Goal: Navigation & Orientation: Find specific page/section

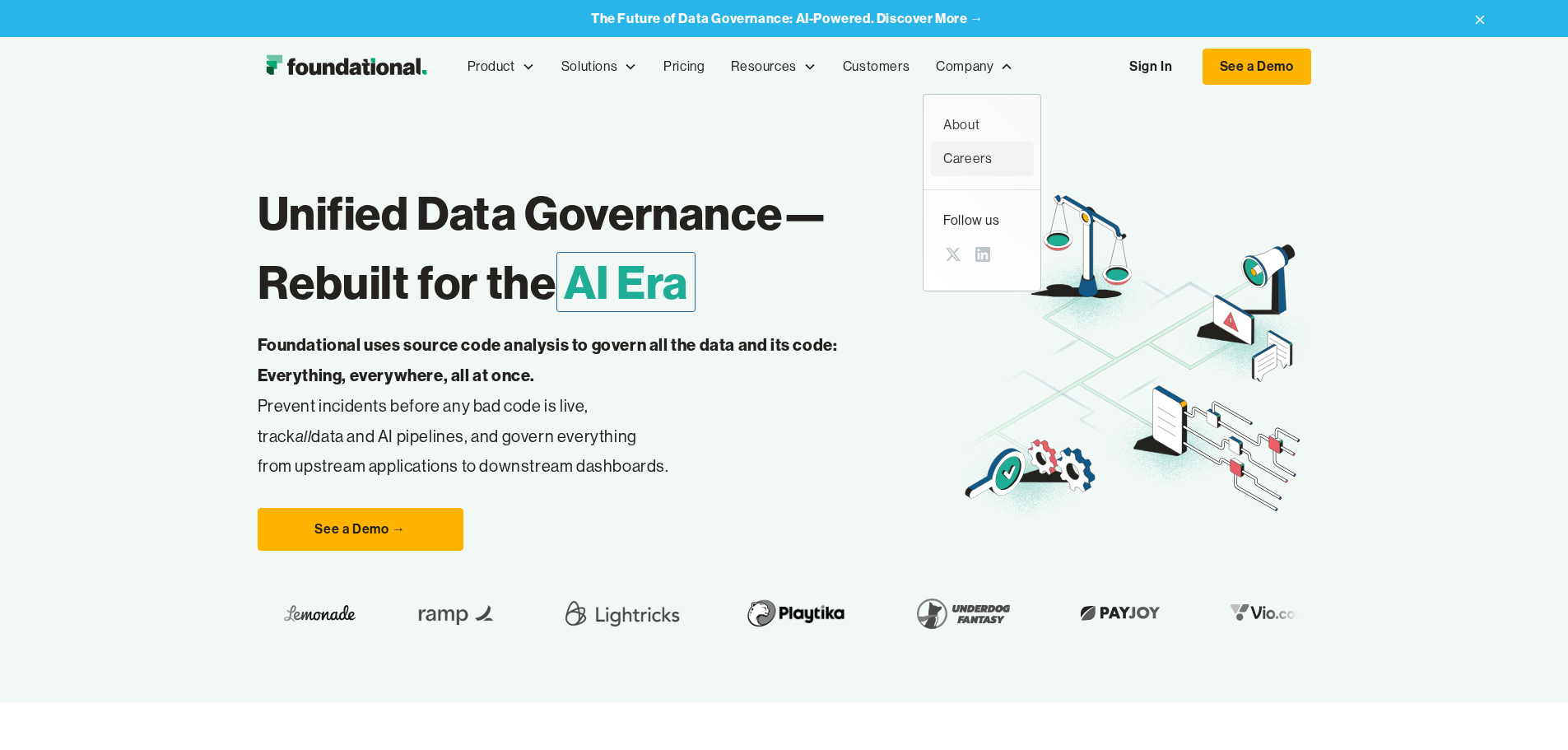
click at [943, 156] on div "Careers" at bounding box center [982, 158] width 77 height 21
click at [830, 67] on link "Customers" at bounding box center [876, 66] width 93 height 54
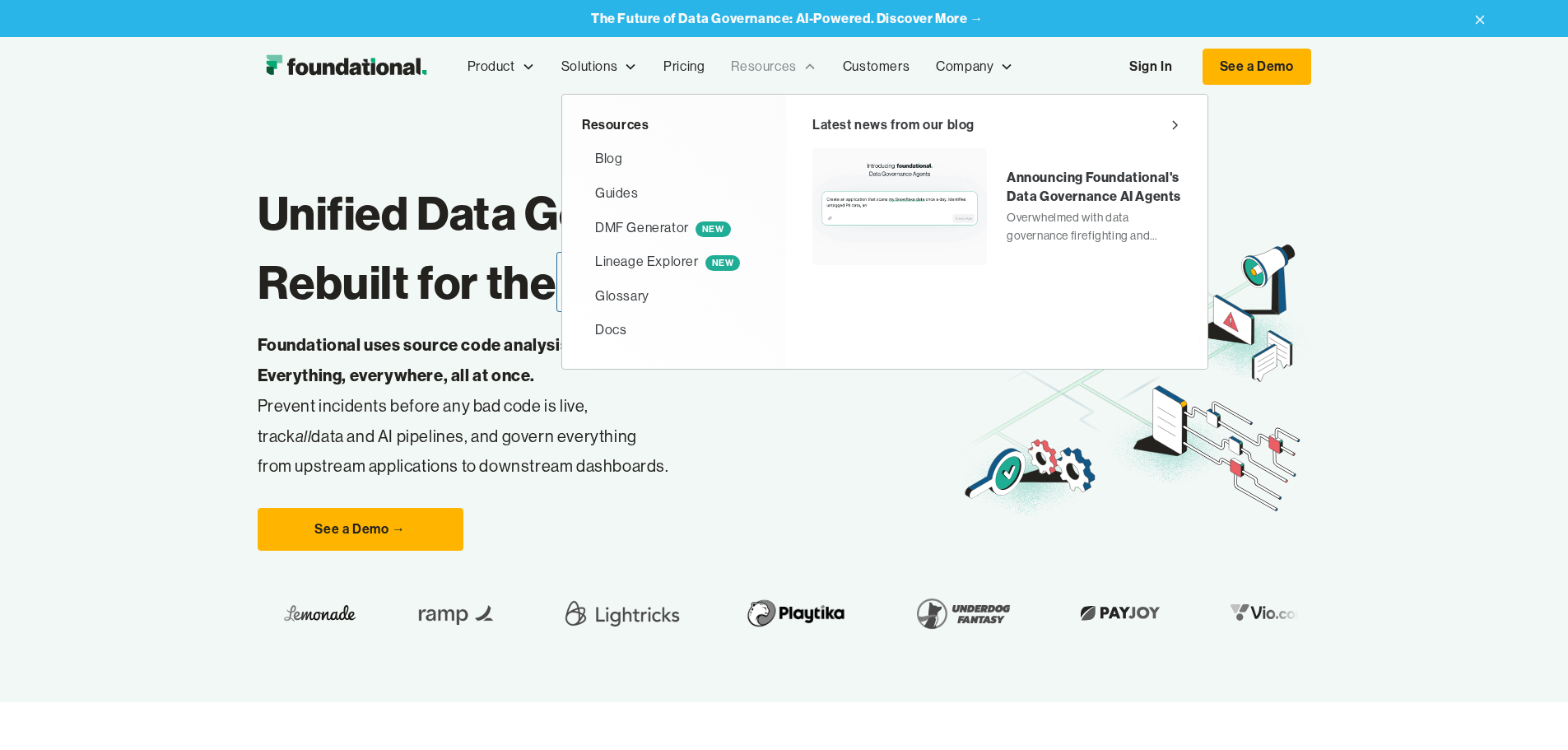
click at [731, 68] on div "Resources" at bounding box center [763, 66] width 65 height 21
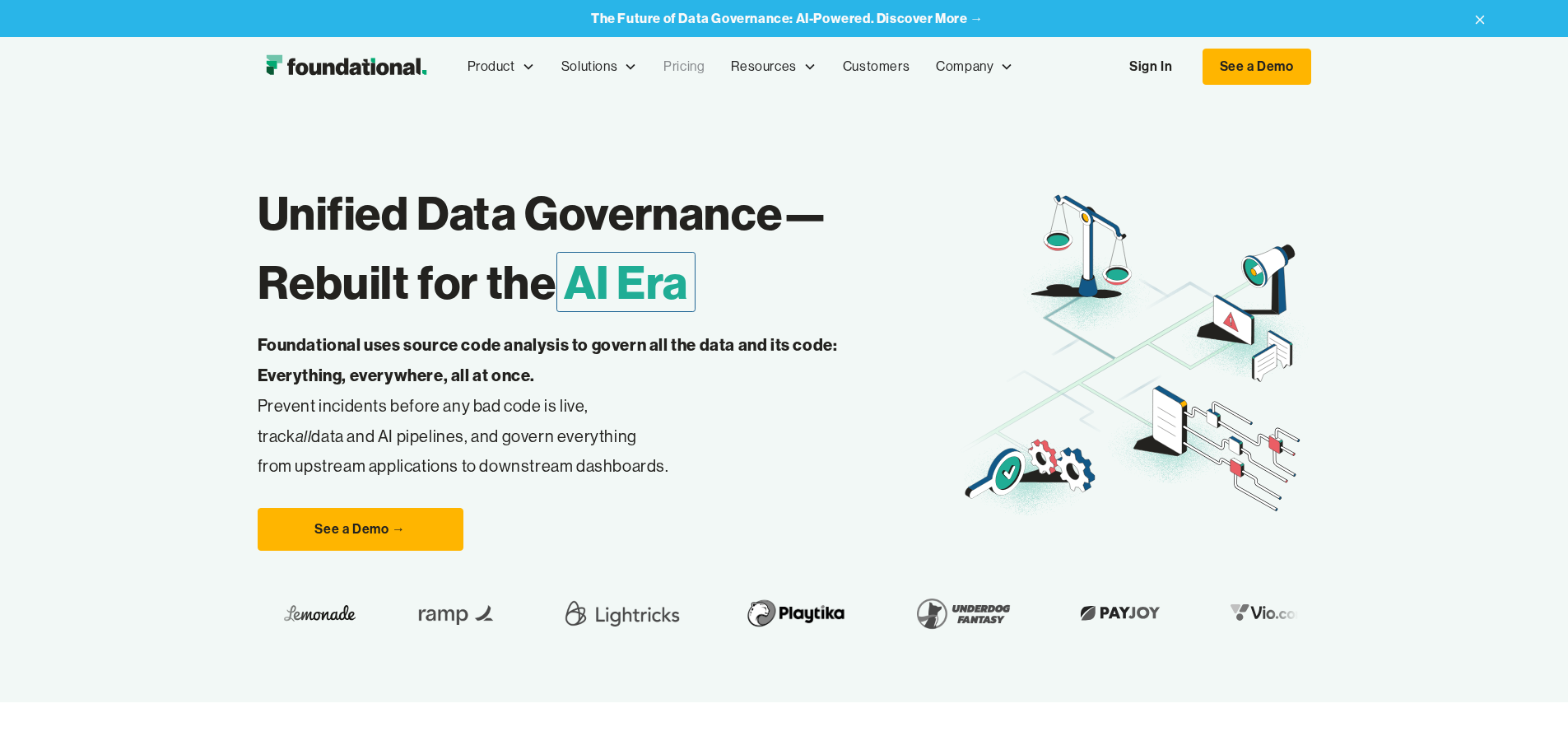
click at [651, 65] on link "Pricing" at bounding box center [684, 66] width 67 height 54
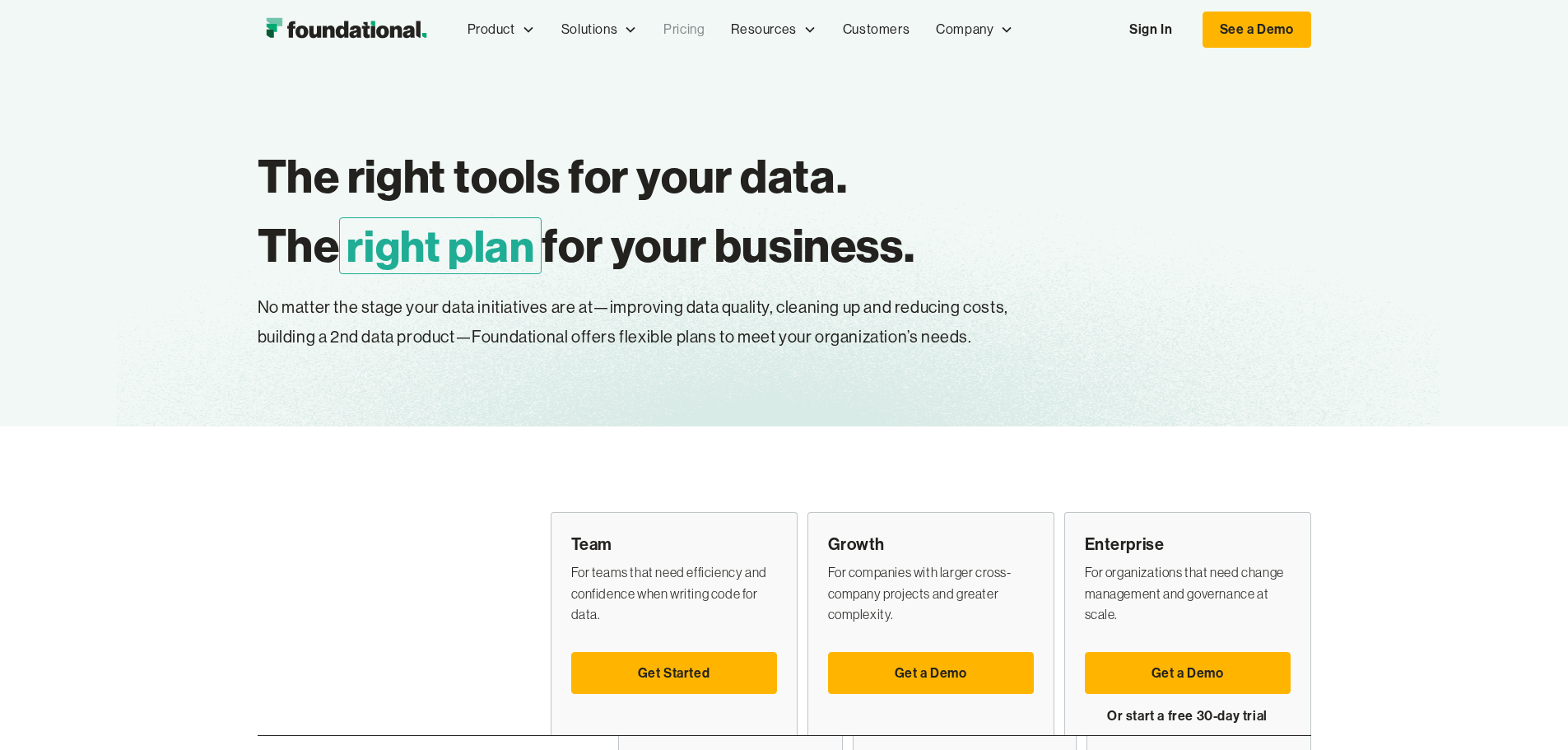
click at [651, 32] on link "Pricing" at bounding box center [684, 29] width 67 height 54
